Goal: Information Seeking & Learning: Learn about a topic

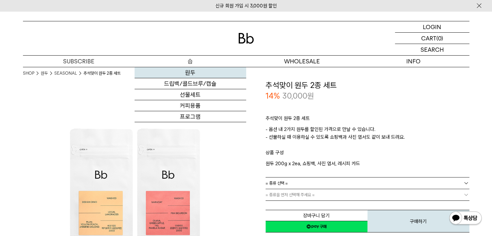
click at [197, 72] on link "원두" at bounding box center [191, 72] width 112 height 11
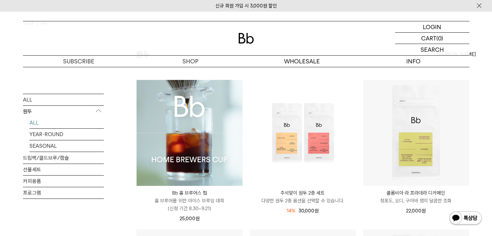
scroll to position [65, 0]
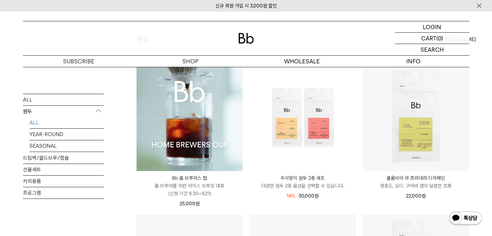
click at [220, 140] on img at bounding box center [189, 118] width 106 height 106
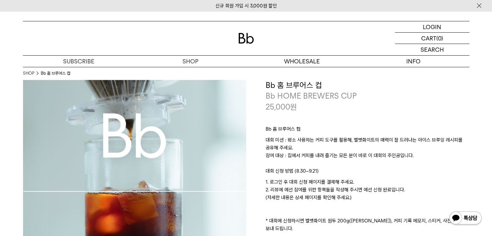
click at [335, 137] on p "대회 미션 : 평소 사용하는 커피 도구를 활용해, 벨벳화이트의 매력이 잘 드러나는 아이스 브루잉 레시피를 공유해 주세요. 참여 대상 : 집에서…" at bounding box center [367, 151] width 204 height 31
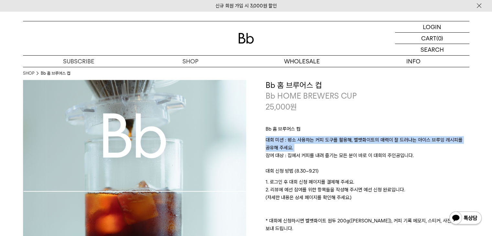
click at [335, 137] on p "대회 미션 : 평소 사용하는 커피 도구를 활용해, 벨벳화이트의 매력이 잘 드러나는 아이스 브루잉 레시피를 공유해 주세요. 참여 대상 : 집에서…" at bounding box center [367, 151] width 204 height 31
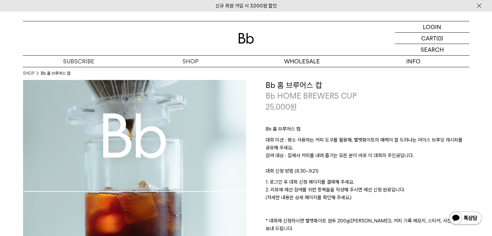
click at [339, 155] on p "대회 미션 : 평소 사용하는 커피 도구를 활용해, 벨벳화이트의 매력이 잘 드러나는 아이스 브루잉 레시피를 공유해 주세요. 참여 대상 : 집에서…" at bounding box center [367, 151] width 204 height 31
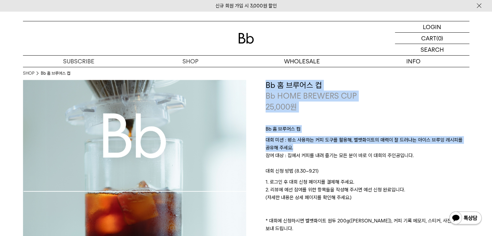
drag, startPoint x: 376, startPoint y: 148, endPoint x: 256, endPoint y: 80, distance: 138.0
click at [256, 80] on div "**********" at bounding box center [357, 199] width 223 height 238
click at [335, 127] on p "Bb 홈 브루어스 컵" at bounding box center [367, 130] width 204 height 11
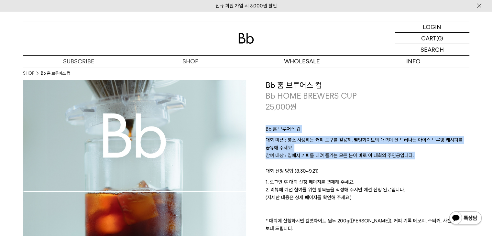
drag, startPoint x: 441, startPoint y: 156, endPoint x: 302, endPoint y: 104, distance: 148.2
click at [302, 104] on div "**********" at bounding box center [367, 199] width 204 height 238
click at [306, 105] on div "25,000 원" at bounding box center [367, 107] width 204 height 11
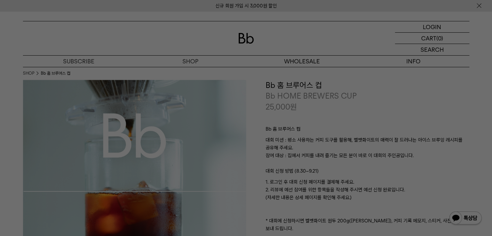
click at [479, 6] on div at bounding box center [246, 118] width 492 height 236
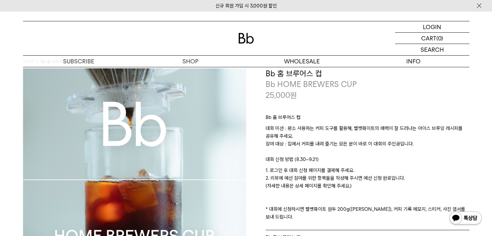
scroll to position [32, 0]
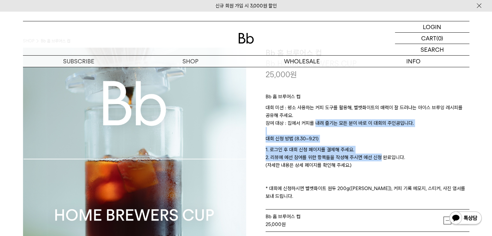
drag, startPoint x: 369, startPoint y: 156, endPoint x: 311, endPoint y: 119, distance: 68.2
click at [311, 119] on div "Bb 홈 브루어스 컵 대회 미션 : 평소 사용하는 커피 도구를 활용해, 벨벳화이트의 매력이 잘 드러나는 아이스 브루잉 레시피를 공유해 주세요.…" at bounding box center [367, 145] width 204 height 130
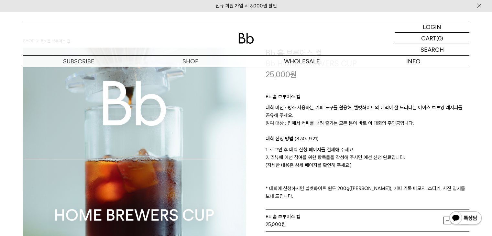
click at [311, 119] on p "대회 미션 : 평소 사용하는 커피 도구를 활용해, 벨벳화이트의 매력이 잘 드러나는 아이스 브루잉 레시피를 공유해 주세요. 참여 대상 : 집에서…" at bounding box center [367, 119] width 204 height 31
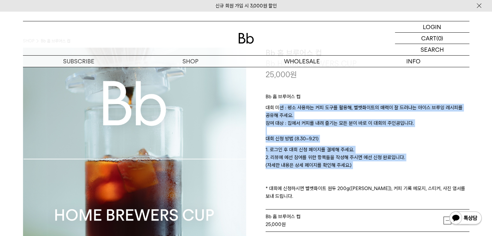
drag, startPoint x: 279, startPoint y: 110, endPoint x: 380, endPoint y: 179, distance: 122.3
click at [380, 179] on div "Bb 홈 브루어스 컵 대회 미션 : 평소 사용하는 커피 도구를 활용해, 벨벳화이트의 매력이 잘 드러나는 아이스 브루잉 레시피를 공유해 주세요.…" at bounding box center [367, 145] width 204 height 130
click at [321, 121] on p "대회 미션 : 평소 사용하는 커피 도구를 활용해, 벨벳화이트의 매력이 잘 드러나는 아이스 브루잉 레시피를 공유해 주세요. 참여 대상 : 집에서…" at bounding box center [367, 119] width 204 height 31
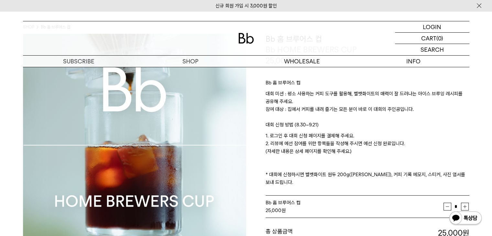
scroll to position [0, 0]
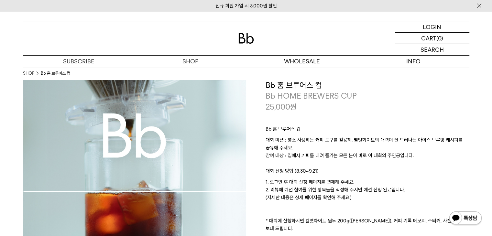
drag, startPoint x: 323, startPoint y: 215, endPoint x: 332, endPoint y: 80, distance: 135.5
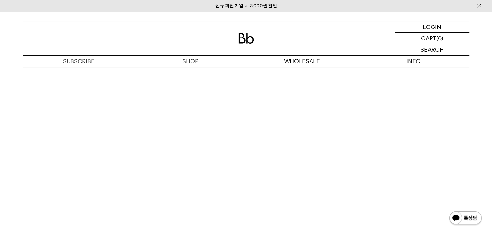
scroll to position [3298, 0]
